Goal: Find specific page/section: Find specific page/section

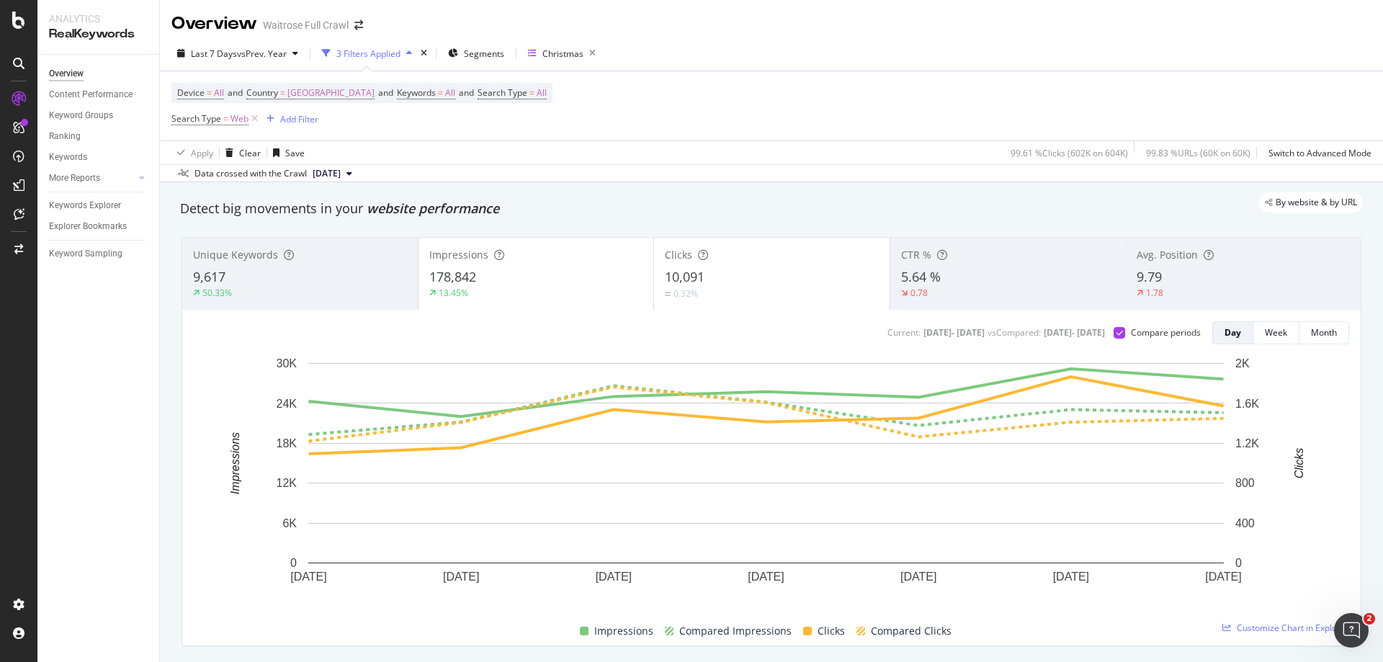
scroll to position [1225, 0]
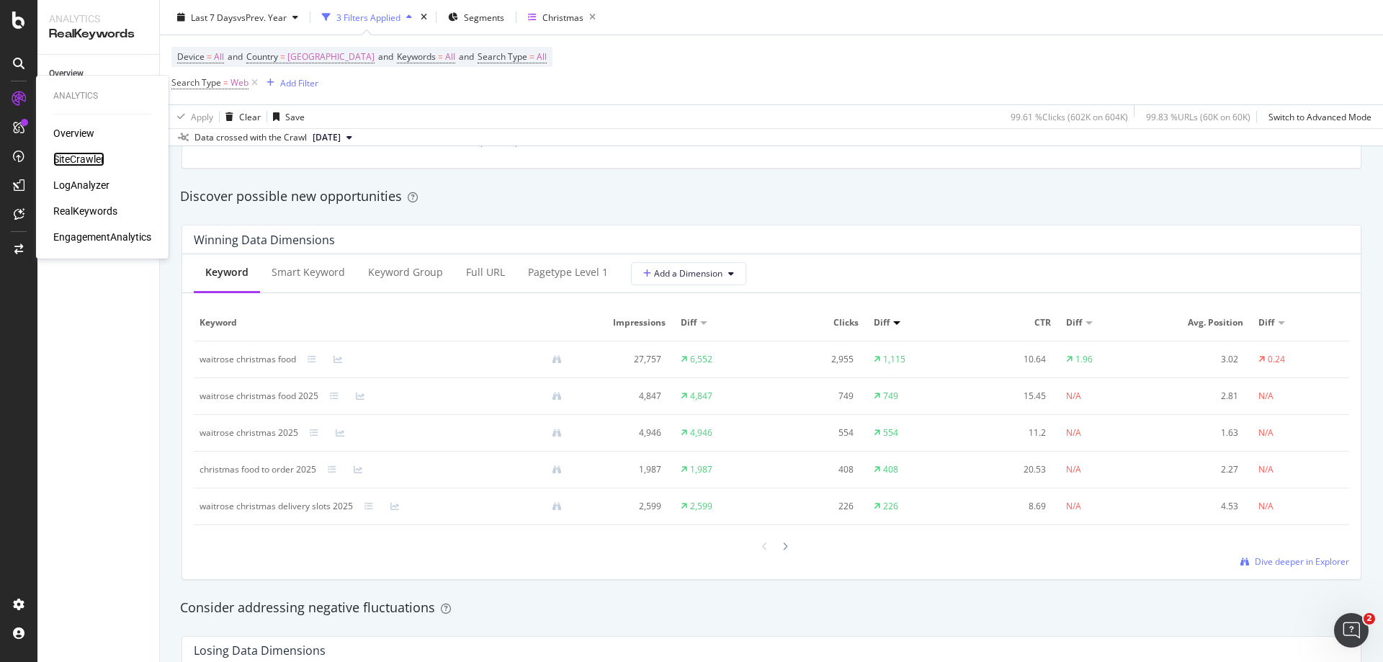
click at [78, 158] on div "SiteCrawler" at bounding box center [78, 159] width 51 height 14
